Goal: Task Accomplishment & Management: Use online tool/utility

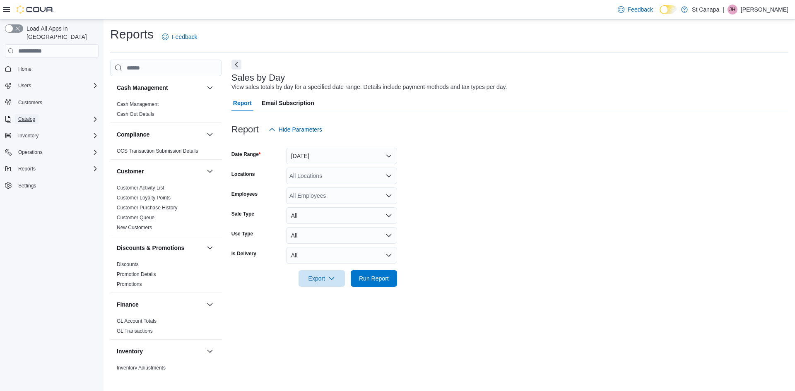
click at [30, 116] on span "Catalog" at bounding box center [26, 119] width 17 height 7
click at [30, 139] on span "My Catalog (Classic)" at bounding box center [41, 142] width 52 height 7
click at [300, 154] on button "[DATE]" at bounding box center [341, 156] width 111 height 17
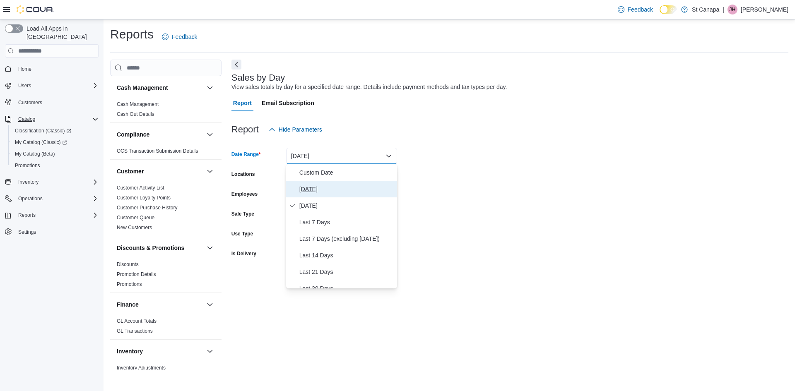
click at [313, 188] on span "[DATE]" at bounding box center [346, 189] width 94 height 10
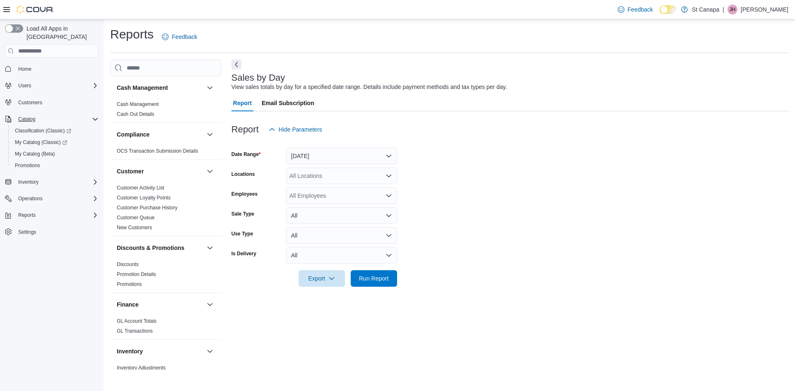
click at [470, 174] on form "Date Range [DATE] Locations All Locations Employees All Employees Sale Type All…" at bounding box center [509, 212] width 557 height 149
click at [376, 180] on div "All Locations" at bounding box center [341, 176] width 111 height 17
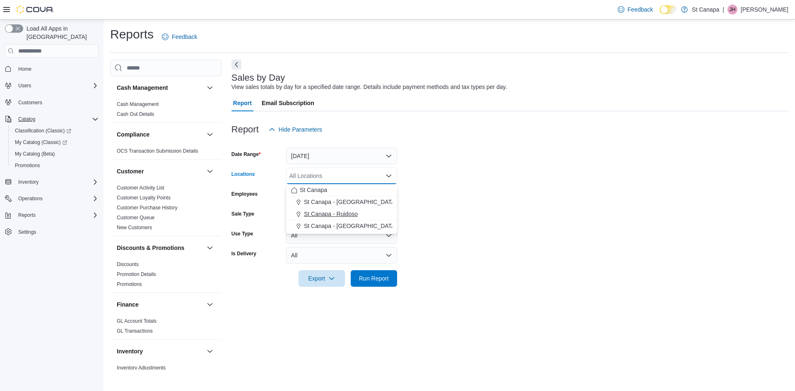
click at [355, 213] on span "St Canapa - Ruidoso" at bounding box center [331, 214] width 54 height 8
click at [477, 220] on form "Date Range [DATE] Locations [GEOGRAPHIC_DATA] - [GEOGRAPHIC_DATA] Combo box. Se…" at bounding box center [509, 212] width 557 height 149
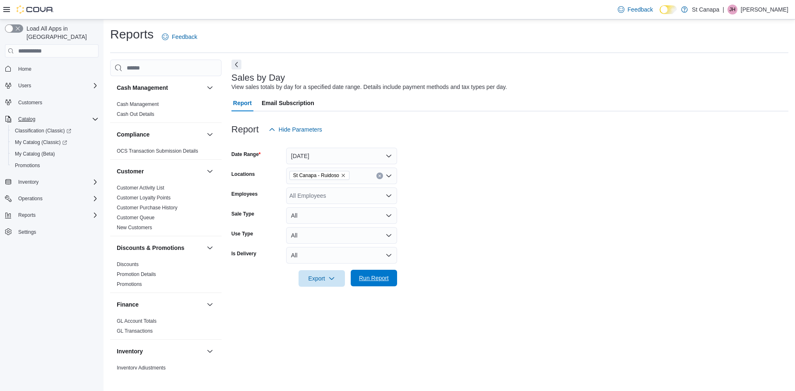
click at [386, 282] on span "Run Report" at bounding box center [374, 278] width 30 height 8
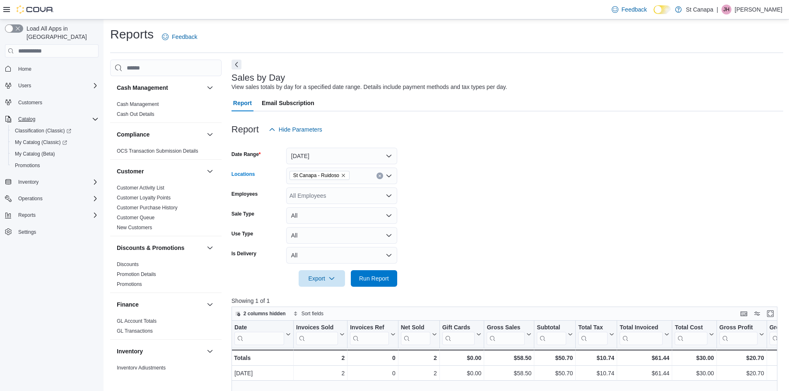
click at [345, 175] on icon "Remove St Canapa - Ruidoso from selection in this group" at bounding box center [343, 175] width 5 height 5
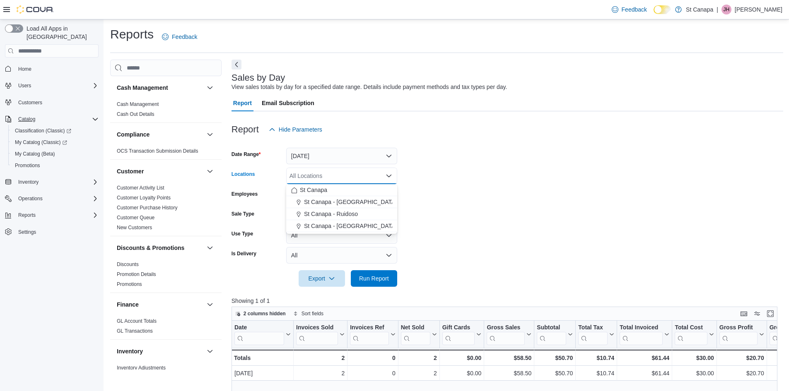
drag, startPoint x: 344, startPoint y: 225, endPoint x: 460, endPoint y: 222, distance: 116.8
click at [348, 225] on span "St Canapa - [GEOGRAPHIC_DATA][PERSON_NAME]" at bounding box center [374, 226] width 140 height 8
click at [518, 226] on form "Date Range [DATE] Locations [GEOGRAPHIC_DATA] - [GEOGRAPHIC_DATA][PERSON_NAME] …" at bounding box center [507, 212] width 552 height 149
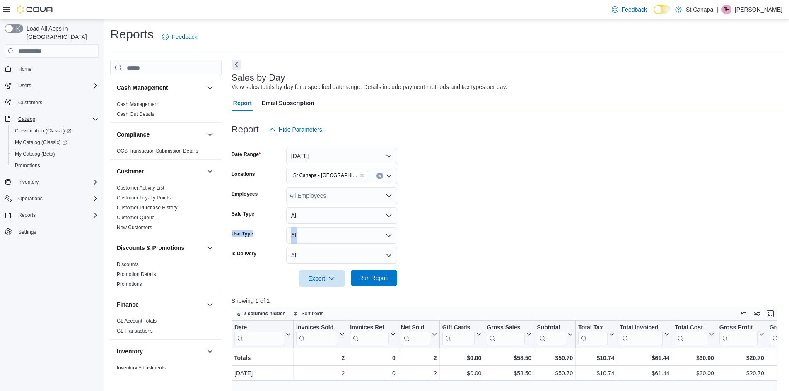
click at [377, 275] on span "Run Report" at bounding box center [374, 278] width 36 height 17
